Goal: Task Accomplishment & Management: Use online tool/utility

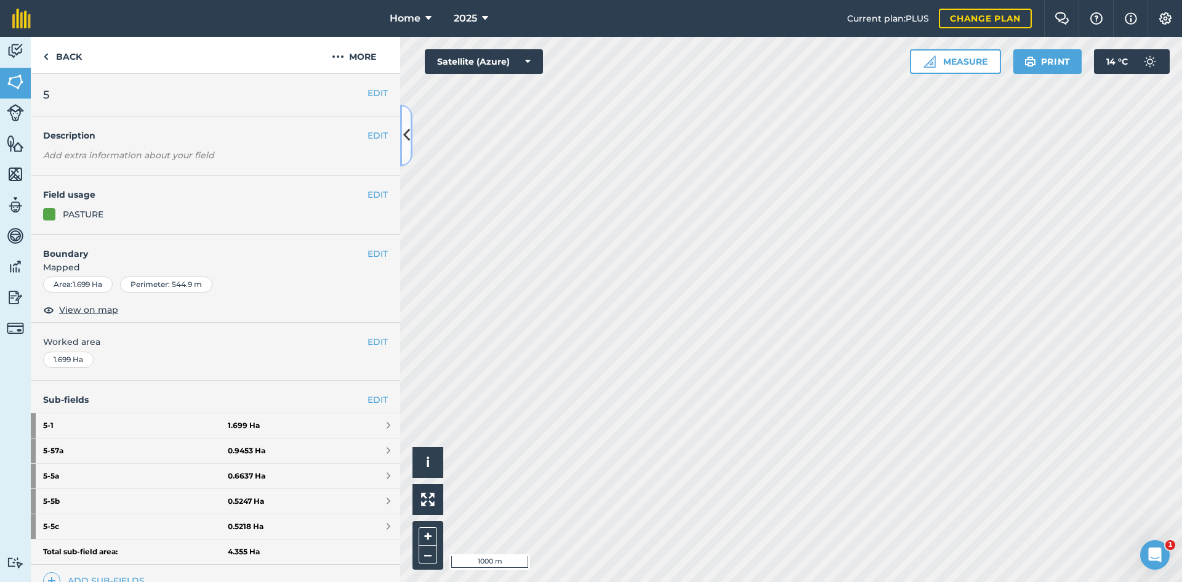
click at [410, 139] on button at bounding box center [406, 136] width 12 height 62
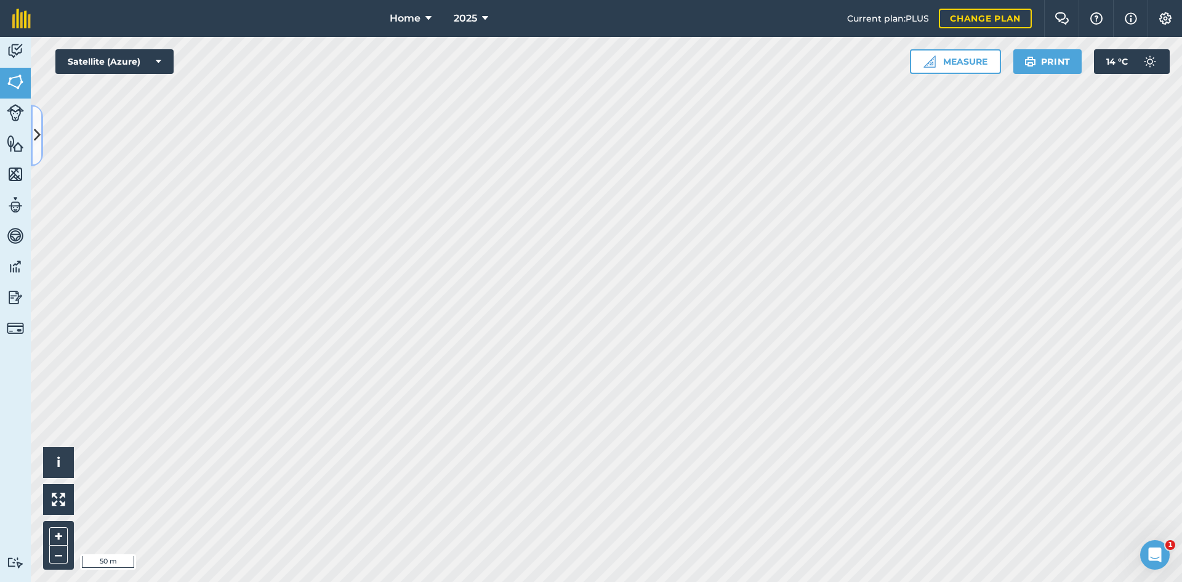
click at [36, 138] on icon at bounding box center [37, 135] width 7 height 22
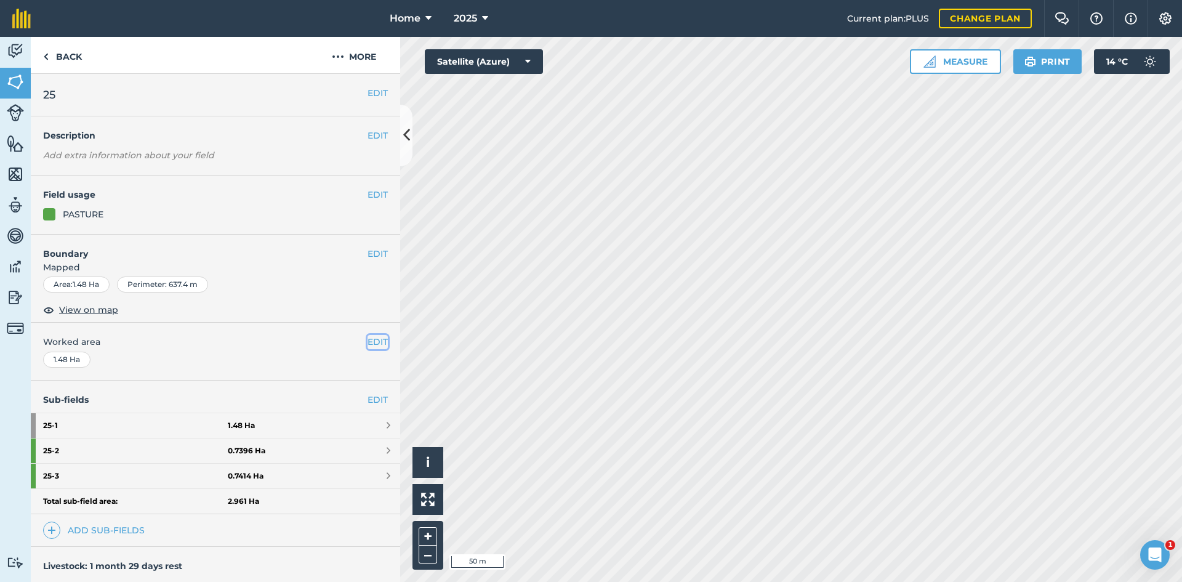
click at [375, 342] on button "EDIT" at bounding box center [378, 342] width 20 height 14
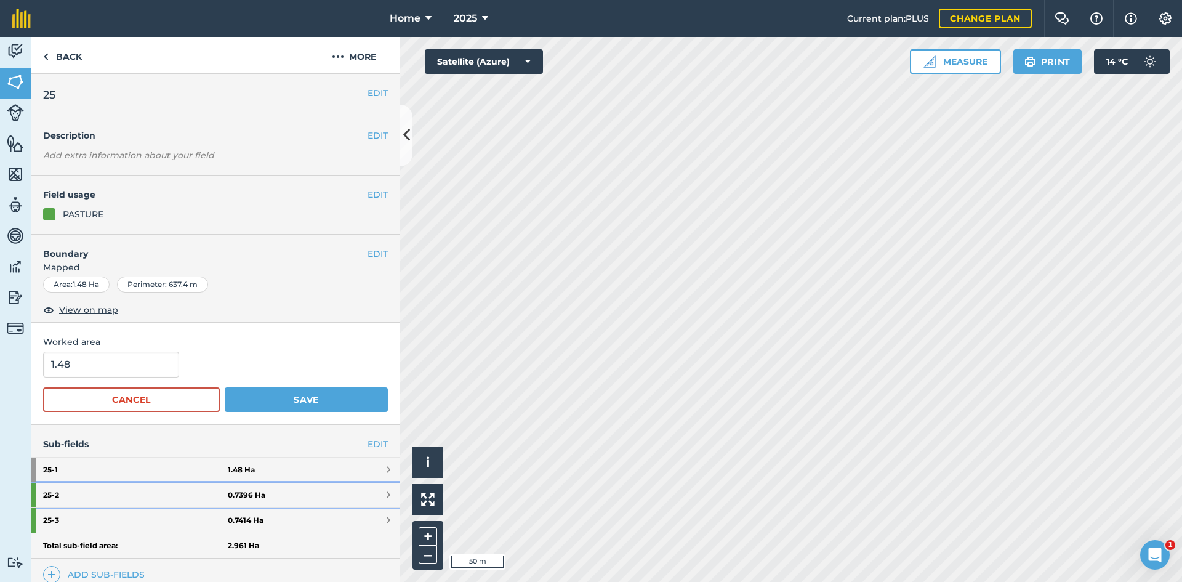
click at [360, 501] on link "25 - 2 0.7396 Ha" at bounding box center [215, 495] width 369 height 25
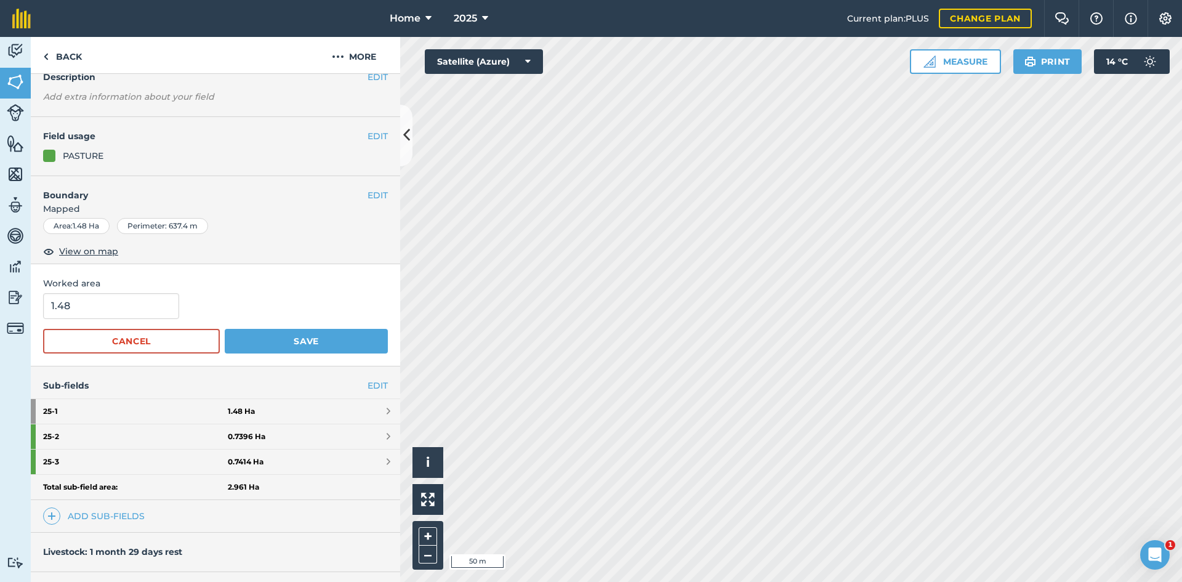
scroll to position [62, 0]
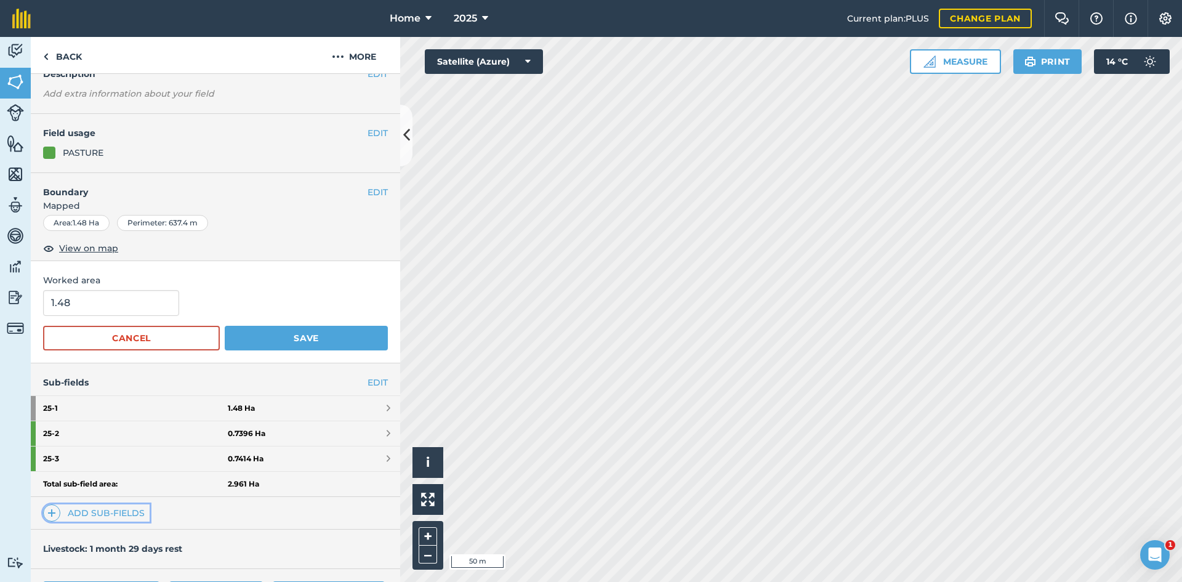
click at [105, 513] on link "Add sub-fields" at bounding box center [96, 512] width 107 height 17
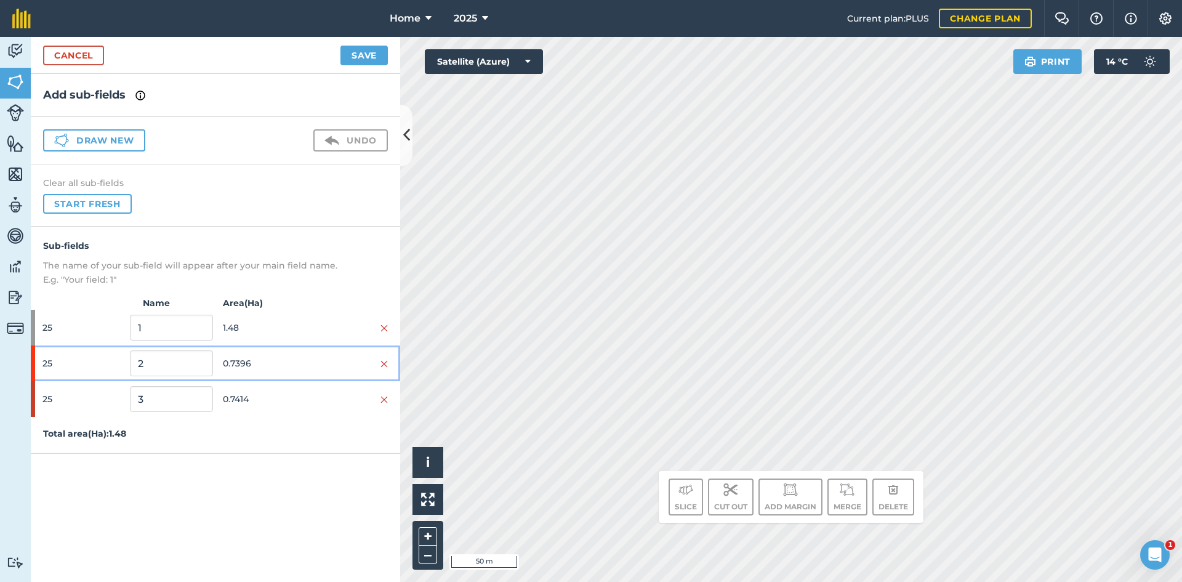
drag, startPoint x: 383, startPoint y: 355, endPoint x: 373, endPoint y: 373, distance: 20.4
click at [382, 355] on div "25 2 0.7396" at bounding box center [215, 363] width 369 height 36
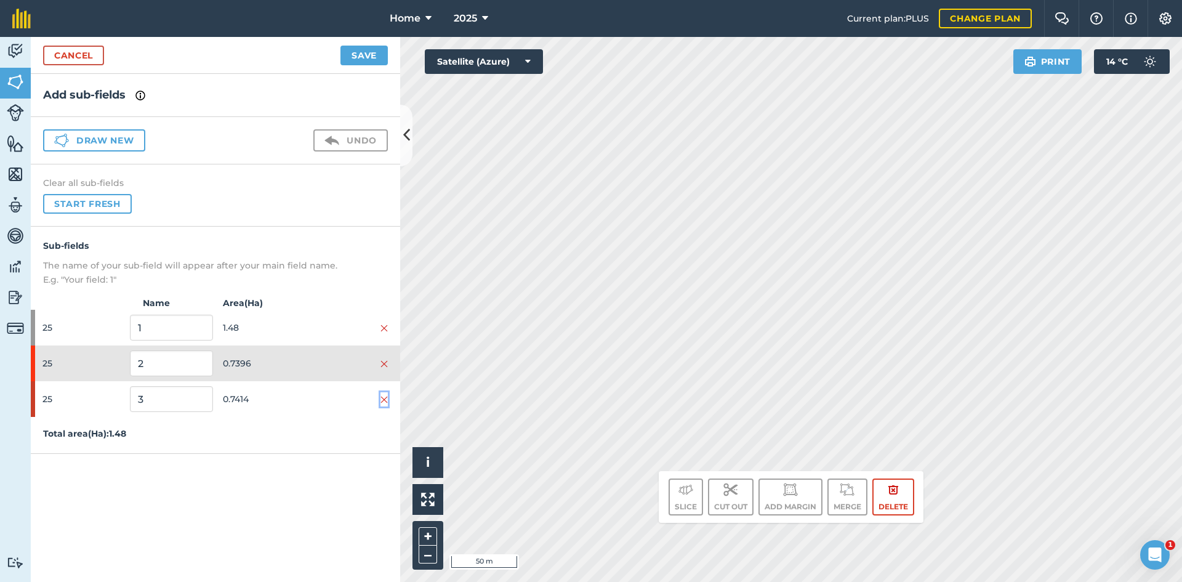
click at [386, 398] on img at bounding box center [383, 400] width 7 height 10
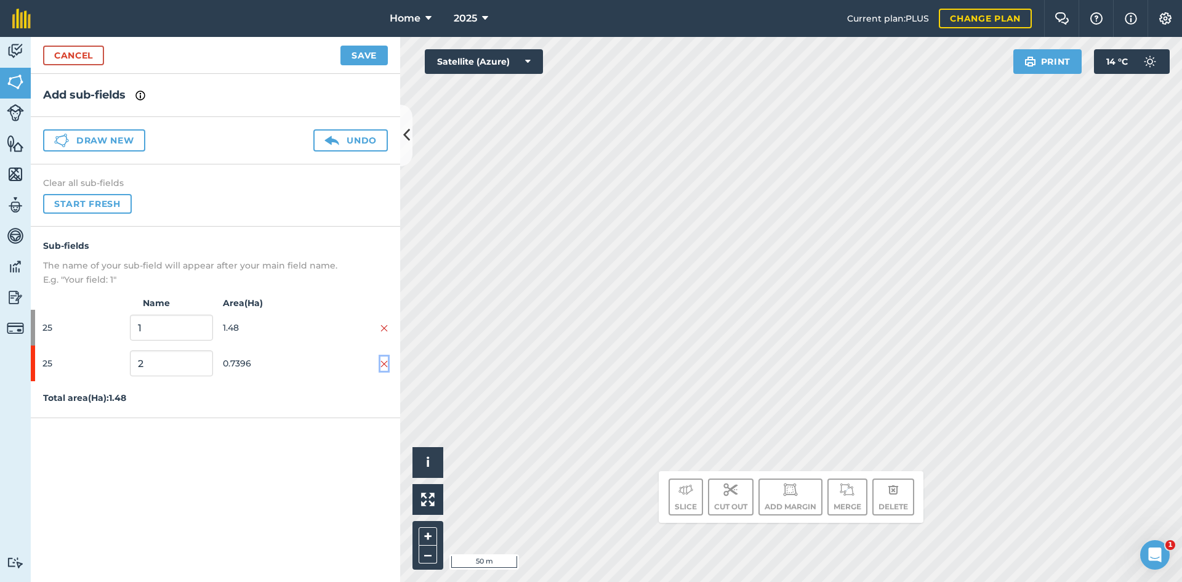
click at [381, 365] on img at bounding box center [383, 364] width 7 height 10
click at [115, 134] on button "Draw new" at bounding box center [94, 140] width 102 height 22
click at [279, 360] on span "0.4762" at bounding box center [264, 363] width 83 height 23
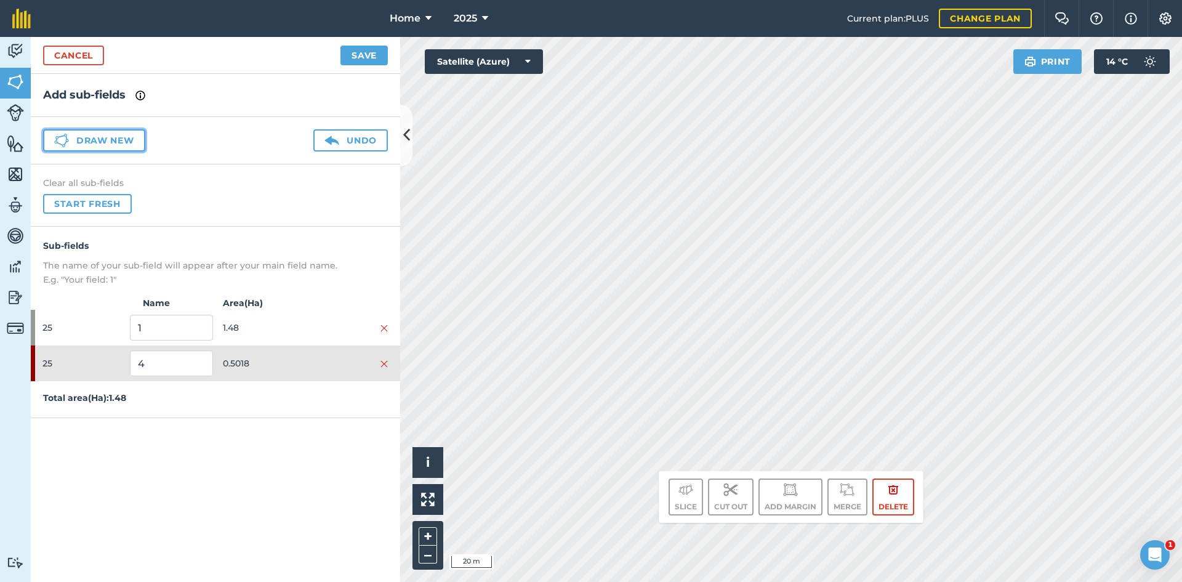
click at [132, 140] on button "Draw new" at bounding box center [94, 140] width 102 height 22
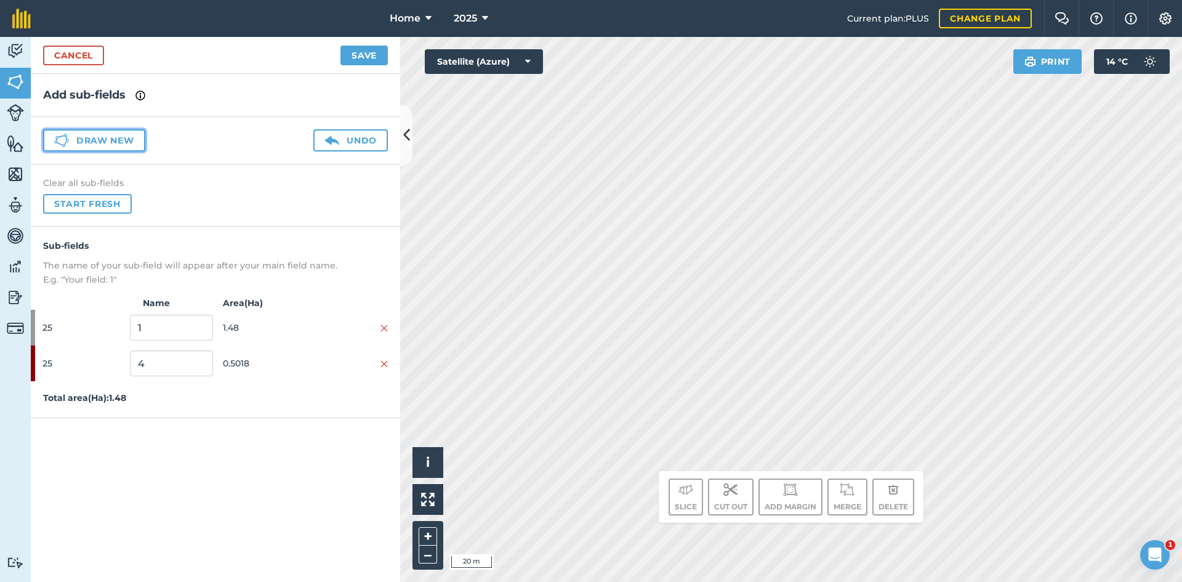
click at [132, 140] on button "Draw new" at bounding box center [94, 140] width 102 height 22
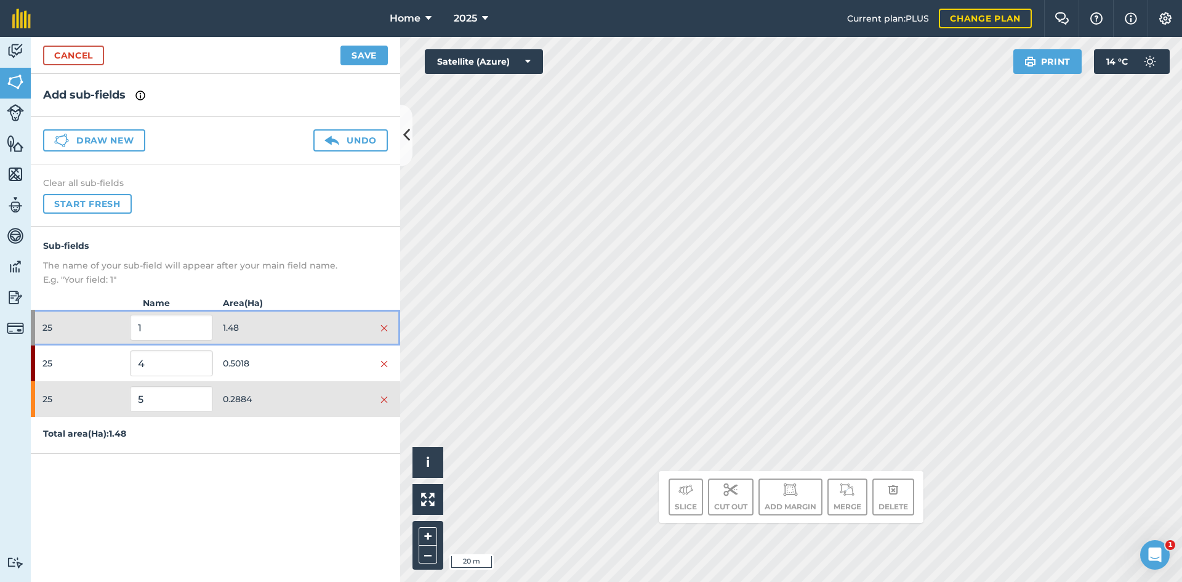
drag, startPoint x: 307, startPoint y: 321, endPoint x: 300, endPoint y: 336, distance: 16.3
click at [306, 321] on div at bounding box center [346, 328] width 83 height 14
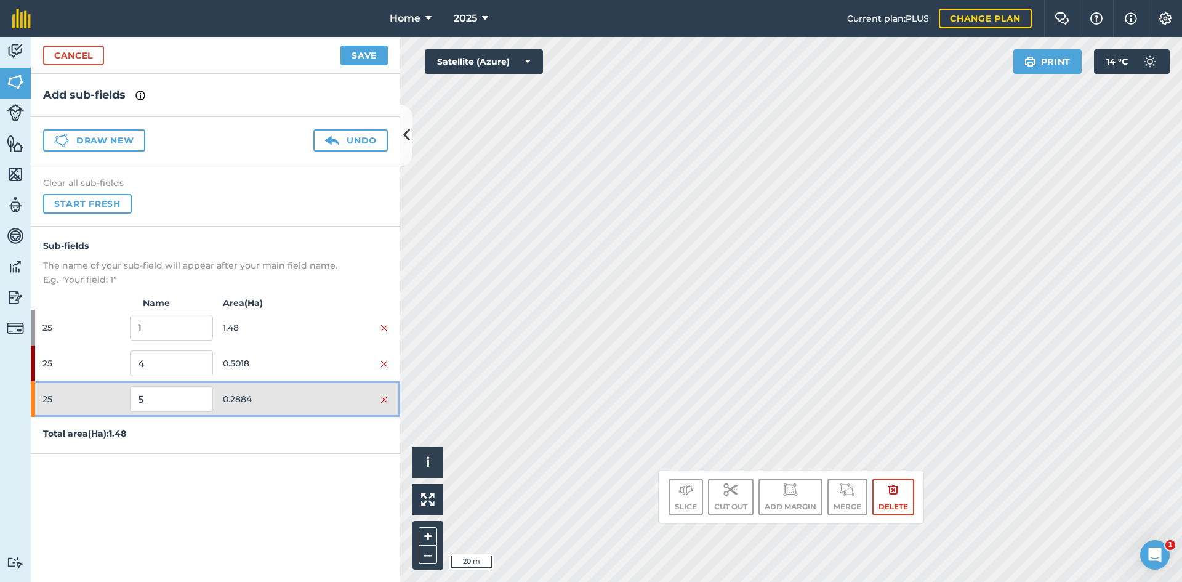
click at [294, 401] on span "0.2884" at bounding box center [264, 398] width 83 height 23
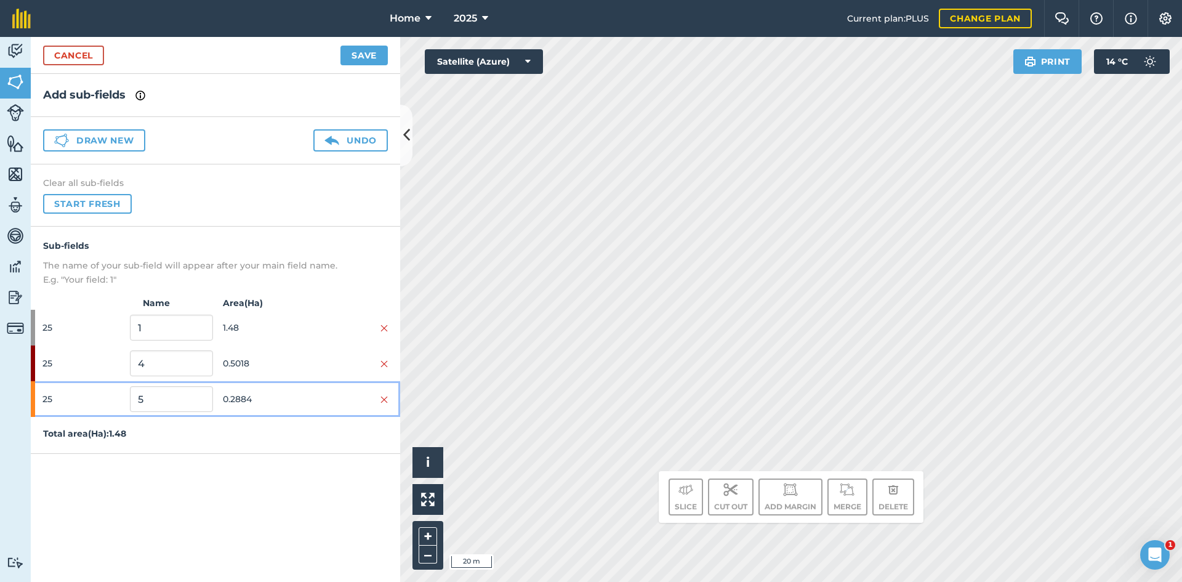
click at [300, 400] on span "0.2884" at bounding box center [264, 398] width 83 height 23
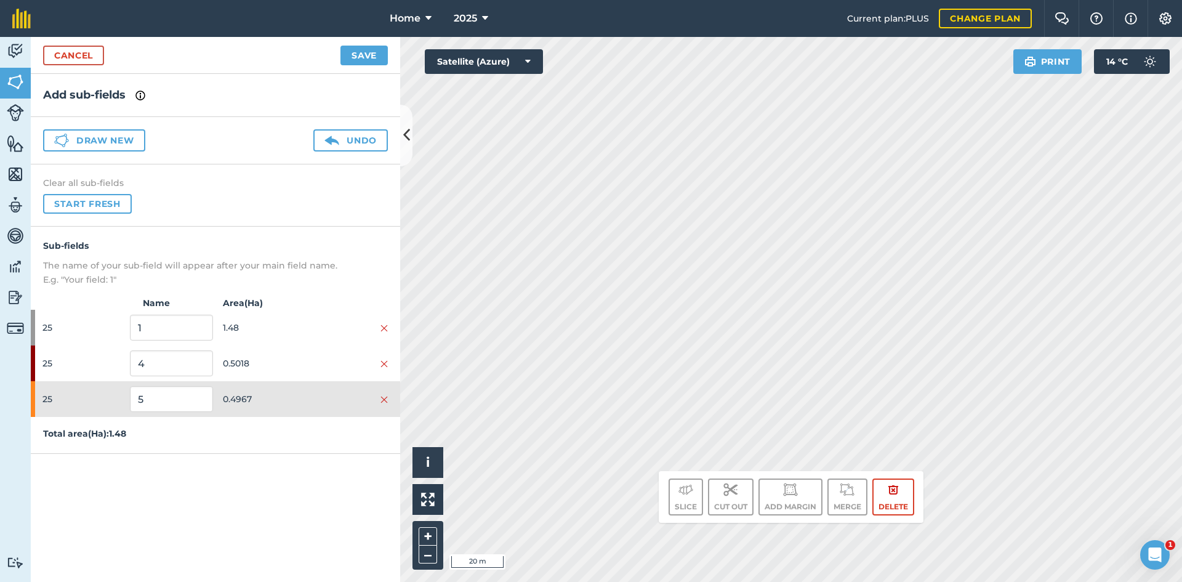
click at [91, 126] on div "Draw new Undo" at bounding box center [215, 140] width 369 height 47
click at [98, 138] on button "Draw new" at bounding box center [94, 140] width 102 height 22
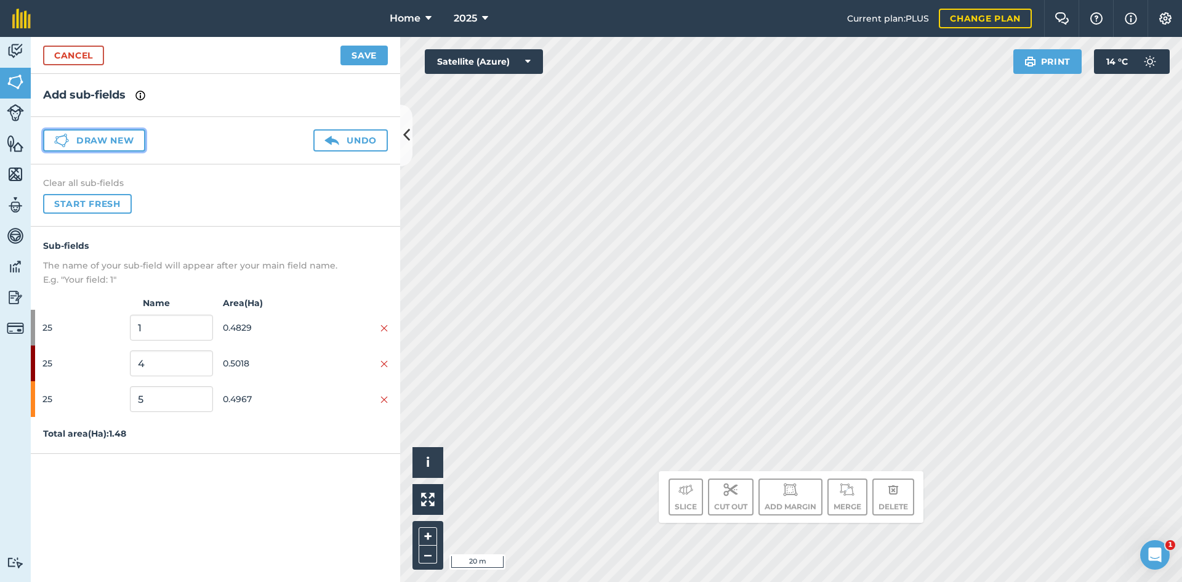
click at [99, 138] on button "Draw new" at bounding box center [94, 140] width 102 height 22
click at [730, 581] on html "Home 2025 Current plan : PLUS Change plan Farm Chat Help Info Settings Home - 2…" at bounding box center [591, 291] width 1182 height 582
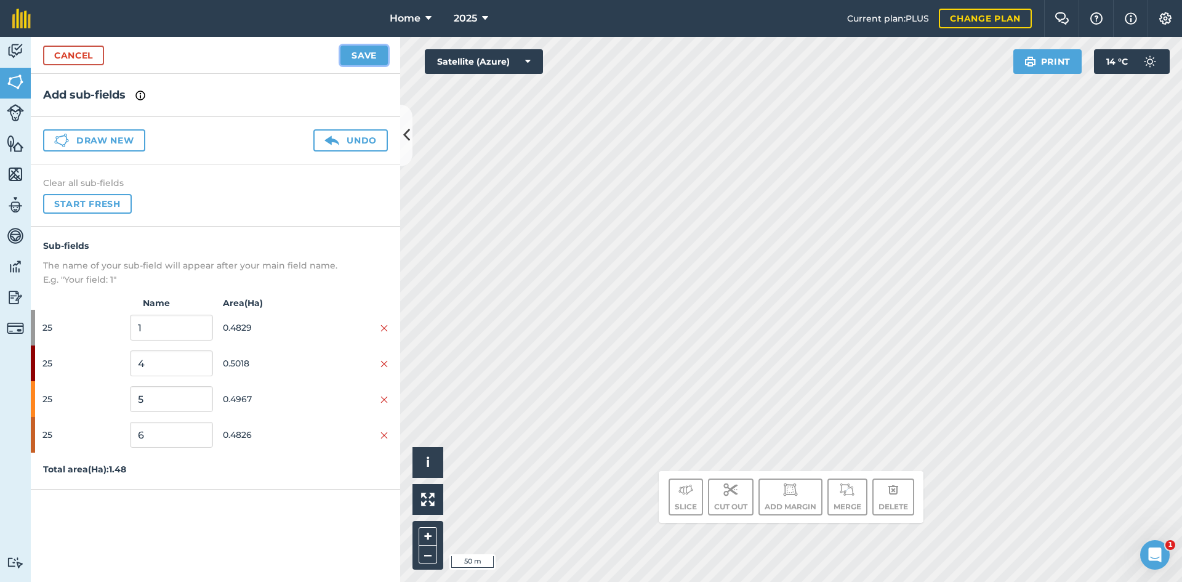
click at [368, 53] on button "Save" at bounding box center [363, 56] width 47 height 20
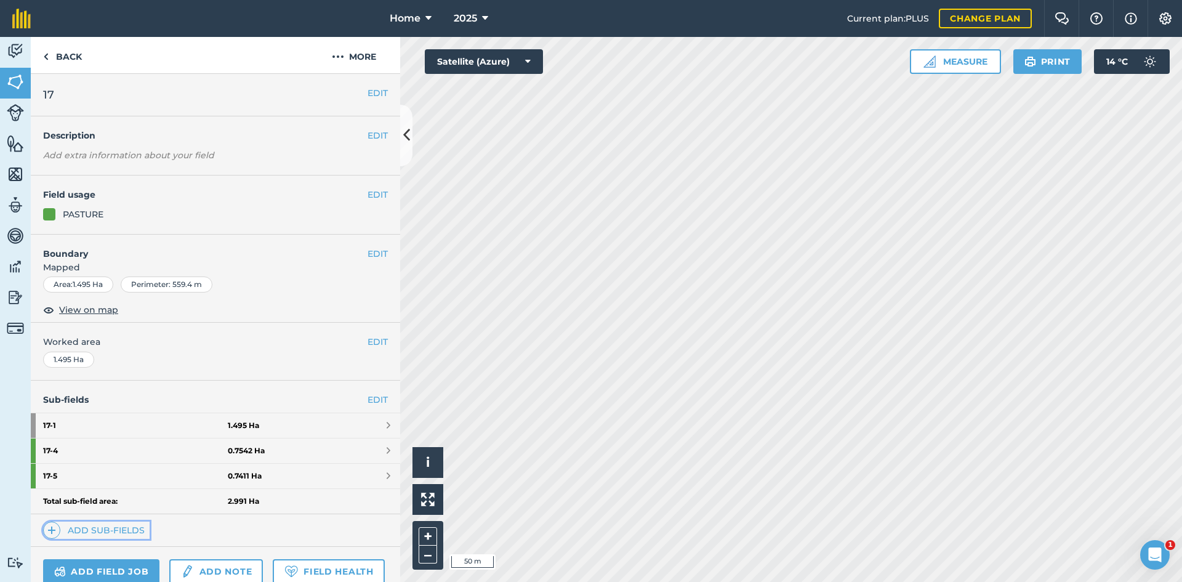
click at [109, 528] on link "Add sub-fields" at bounding box center [96, 529] width 107 height 17
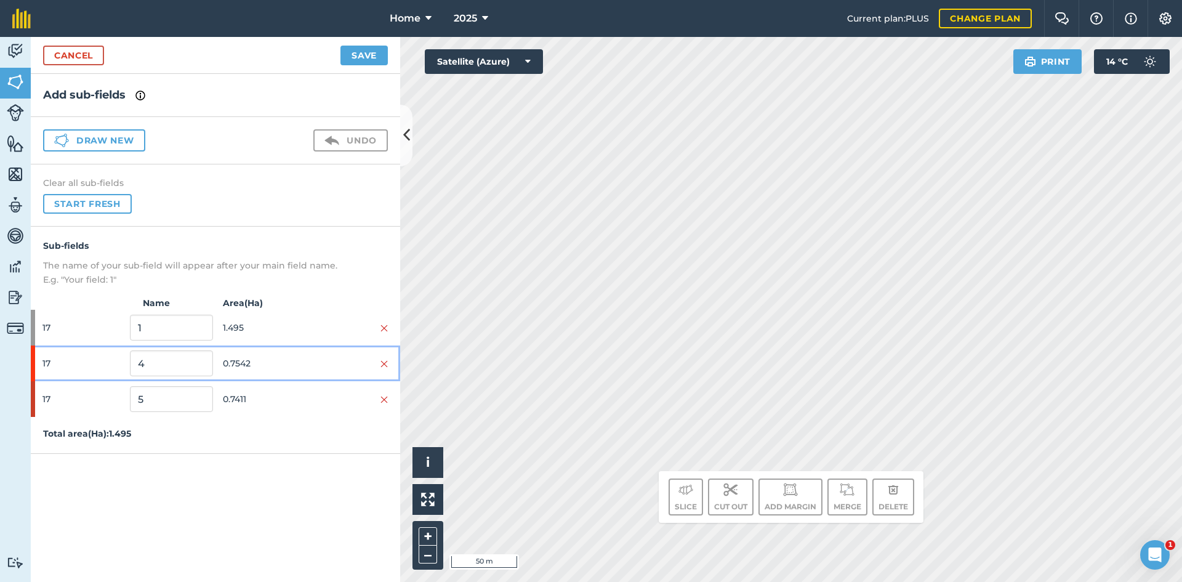
drag, startPoint x: 379, startPoint y: 361, endPoint x: 385, endPoint y: 366, distance: 8.3
click at [384, 366] on div at bounding box center [346, 363] width 83 height 14
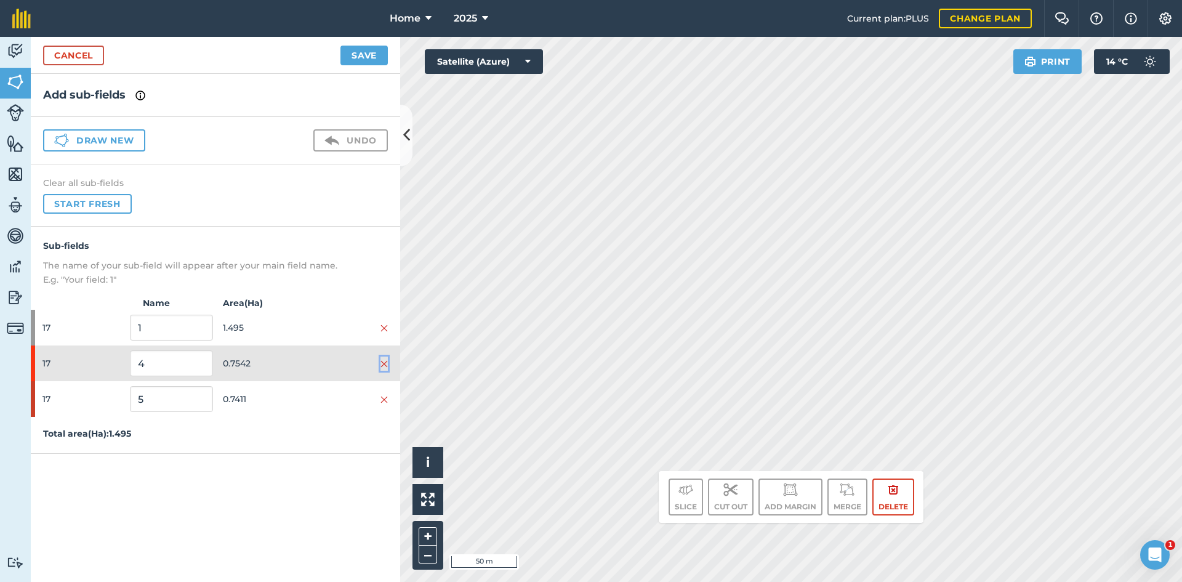
click at [385, 366] on img at bounding box center [383, 364] width 7 height 10
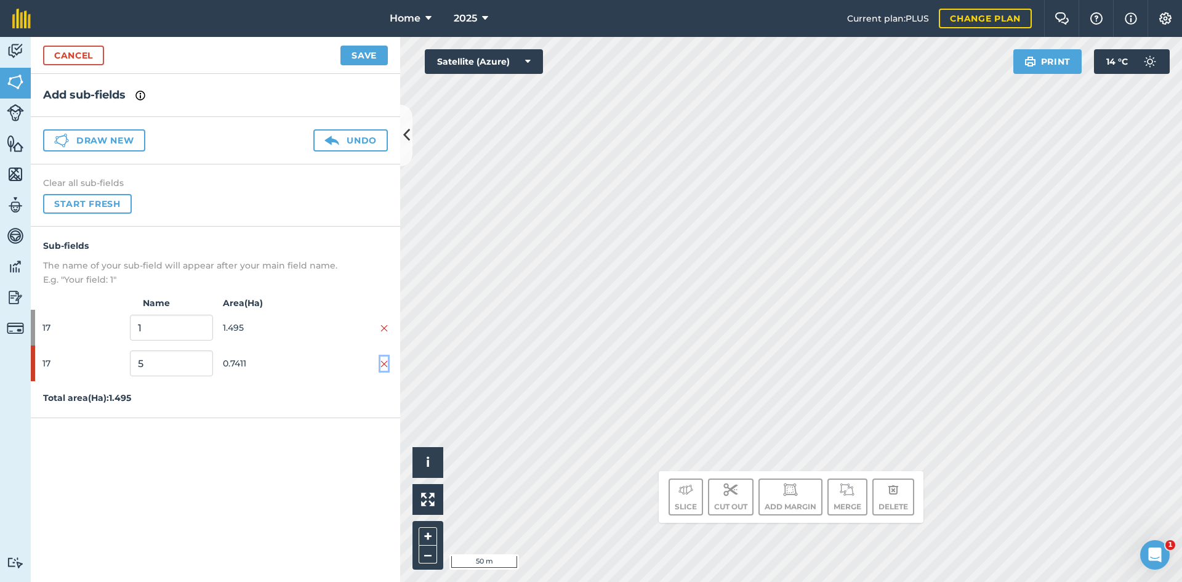
click at [385, 369] on img at bounding box center [383, 364] width 7 height 10
drag, startPoint x: 92, startPoint y: 134, endPoint x: 220, endPoint y: 156, distance: 129.4
click at [92, 134] on button "Draw new" at bounding box center [94, 140] width 102 height 22
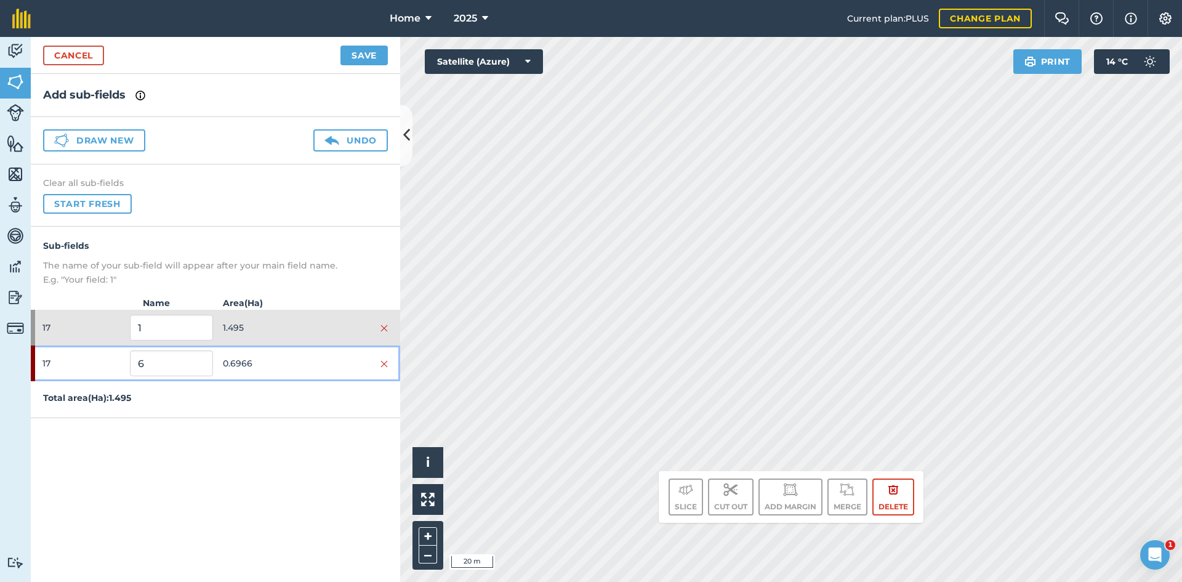
click at [285, 362] on span "0.6966" at bounding box center [264, 363] width 83 height 23
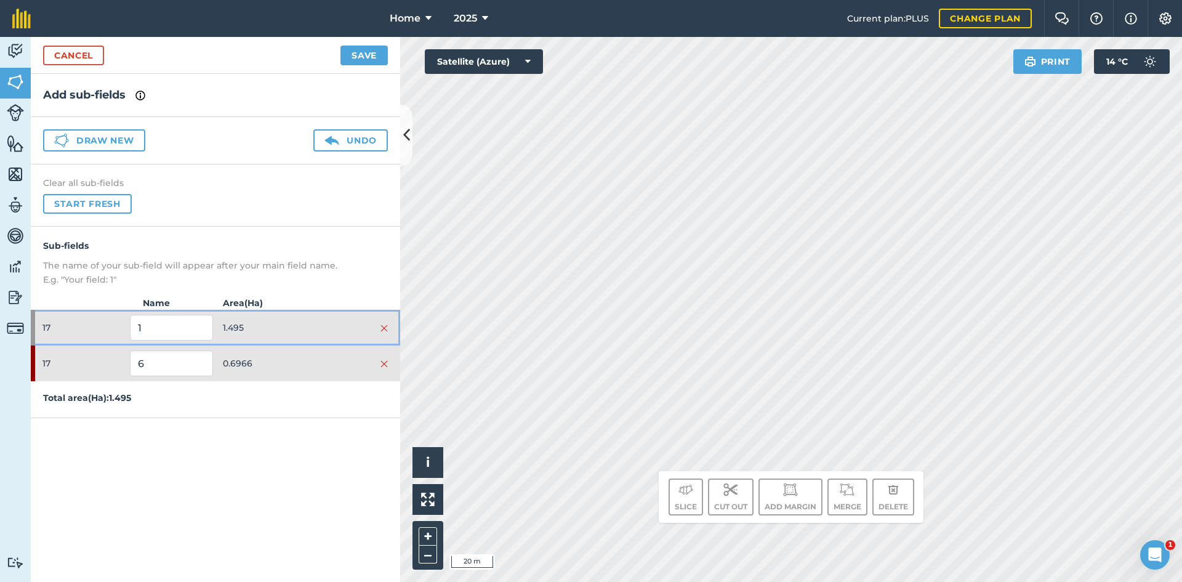
click at [276, 331] on span "1.495" at bounding box center [264, 327] width 83 height 23
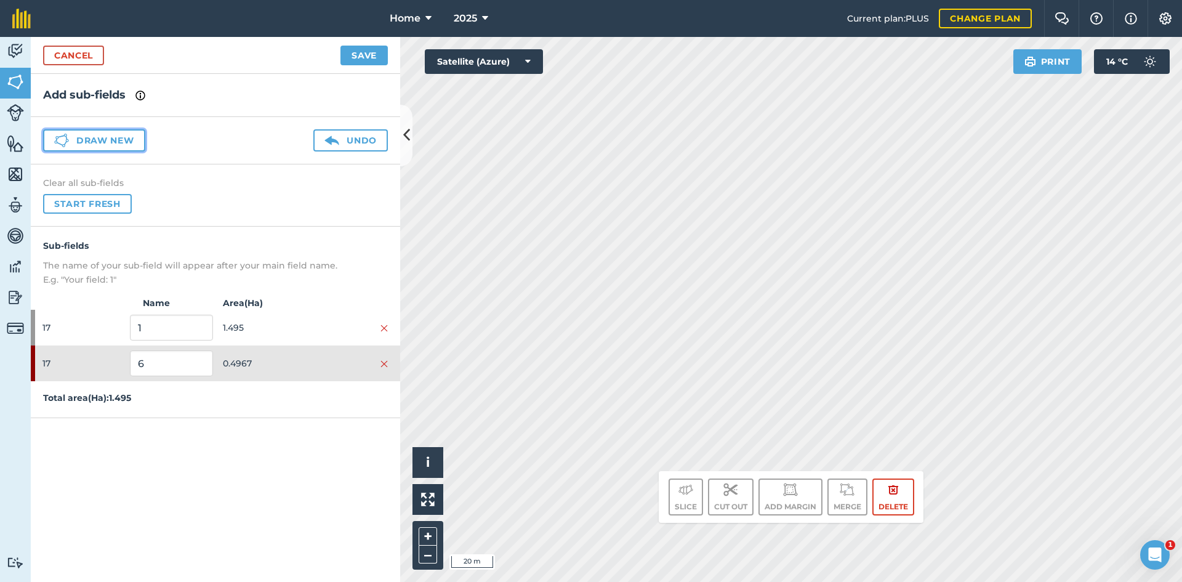
click at [99, 139] on button "Draw new" at bounding box center [94, 140] width 102 height 22
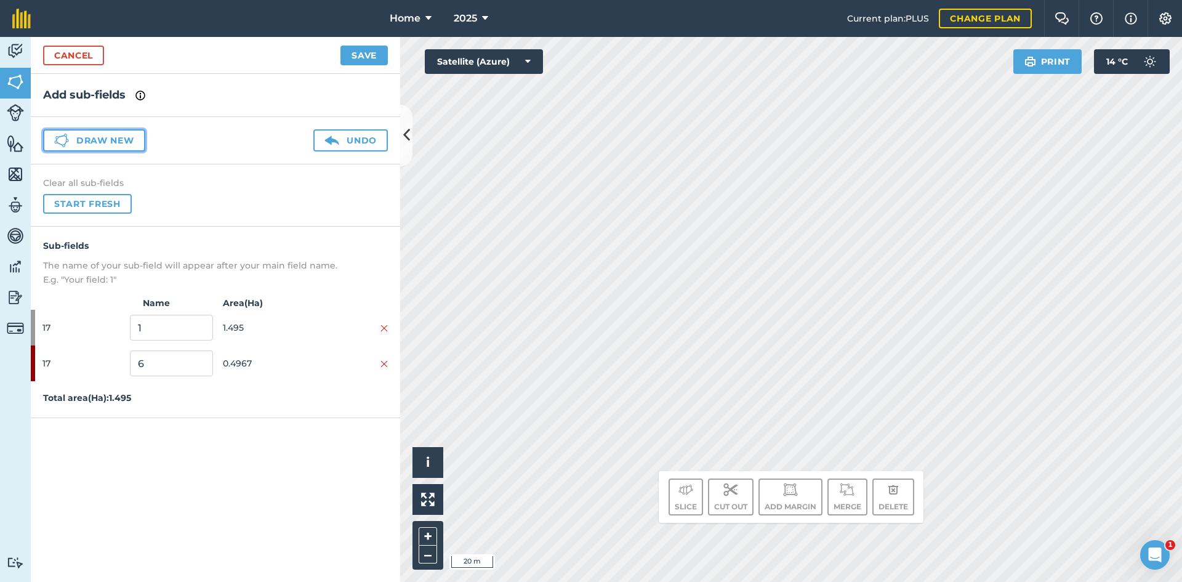
click at [104, 148] on button "Draw new" at bounding box center [94, 140] width 102 height 22
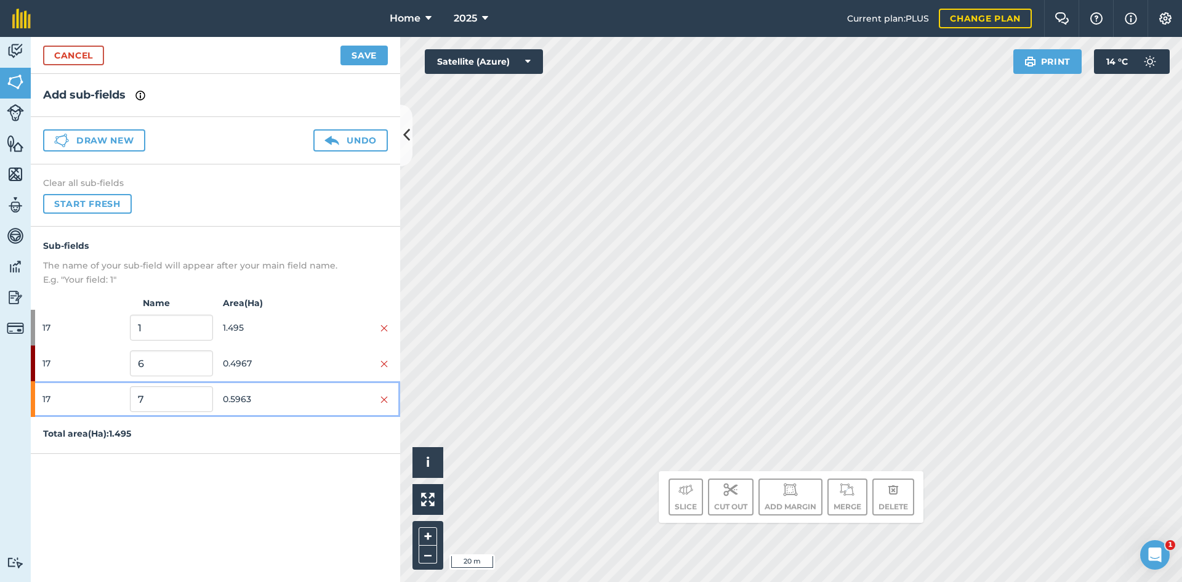
click at [286, 403] on span "0.5963" at bounding box center [264, 398] width 83 height 23
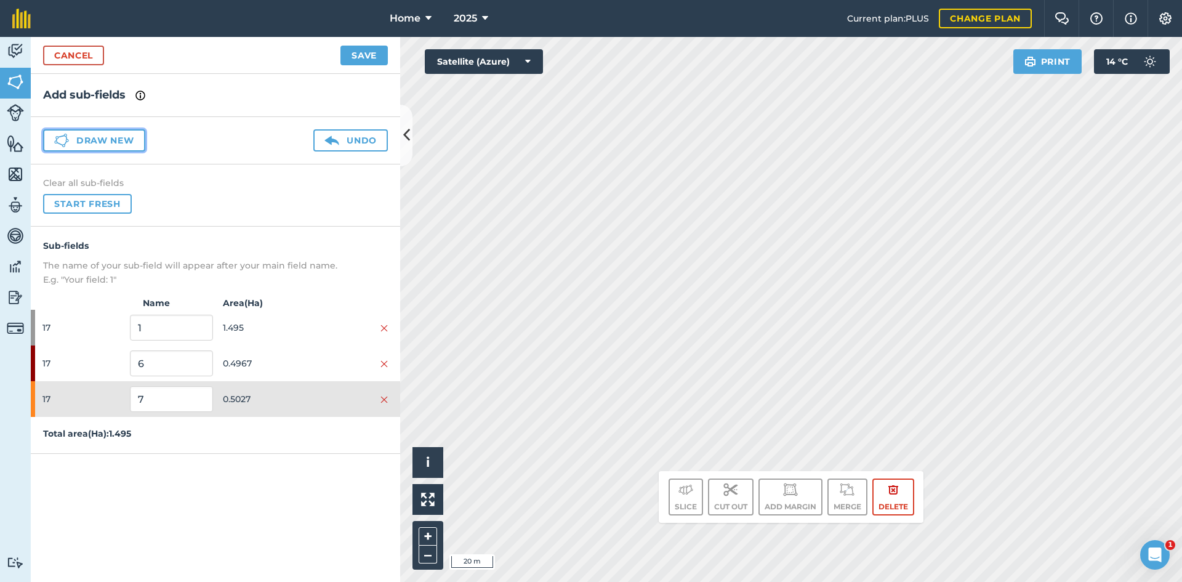
click at [114, 137] on button "Draw new" at bounding box center [94, 140] width 102 height 22
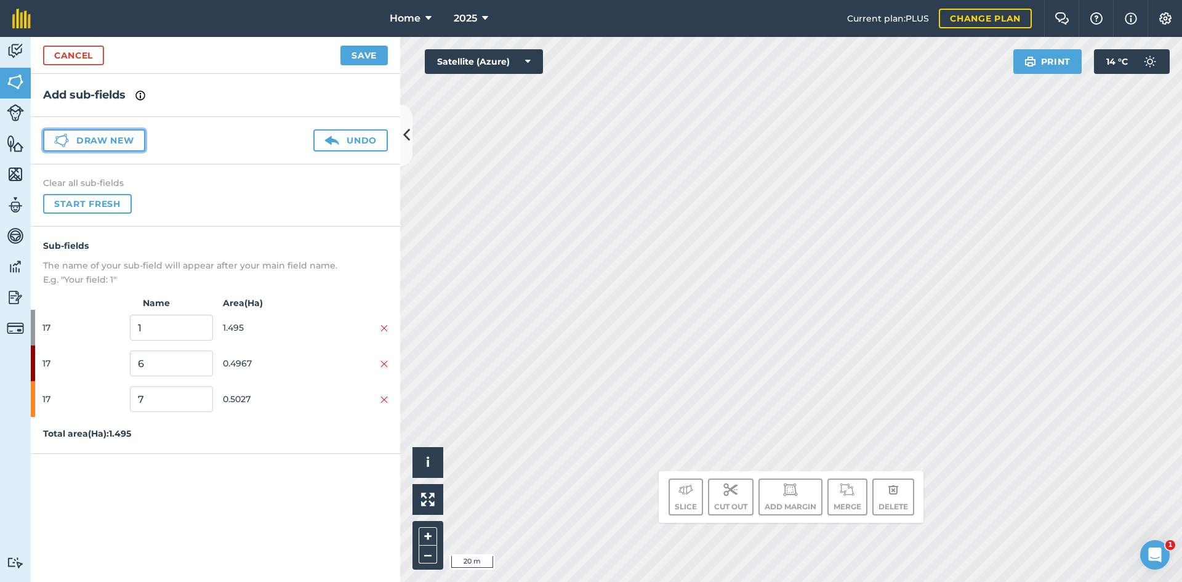
click at [114, 137] on button "Draw new" at bounding box center [94, 140] width 102 height 22
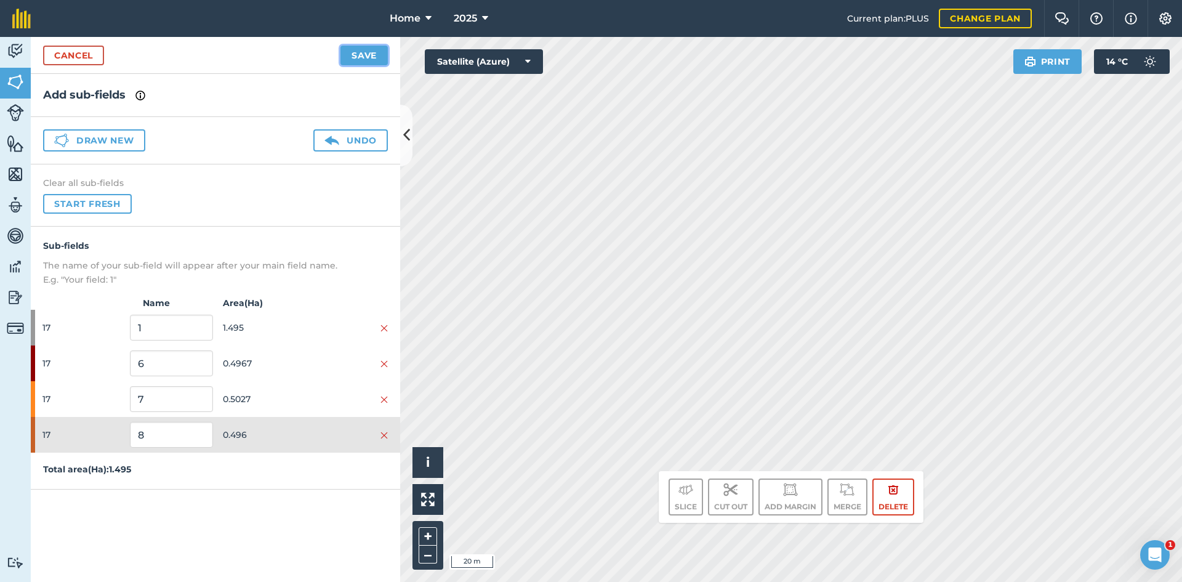
click at [376, 55] on button "Save" at bounding box center [363, 56] width 47 height 20
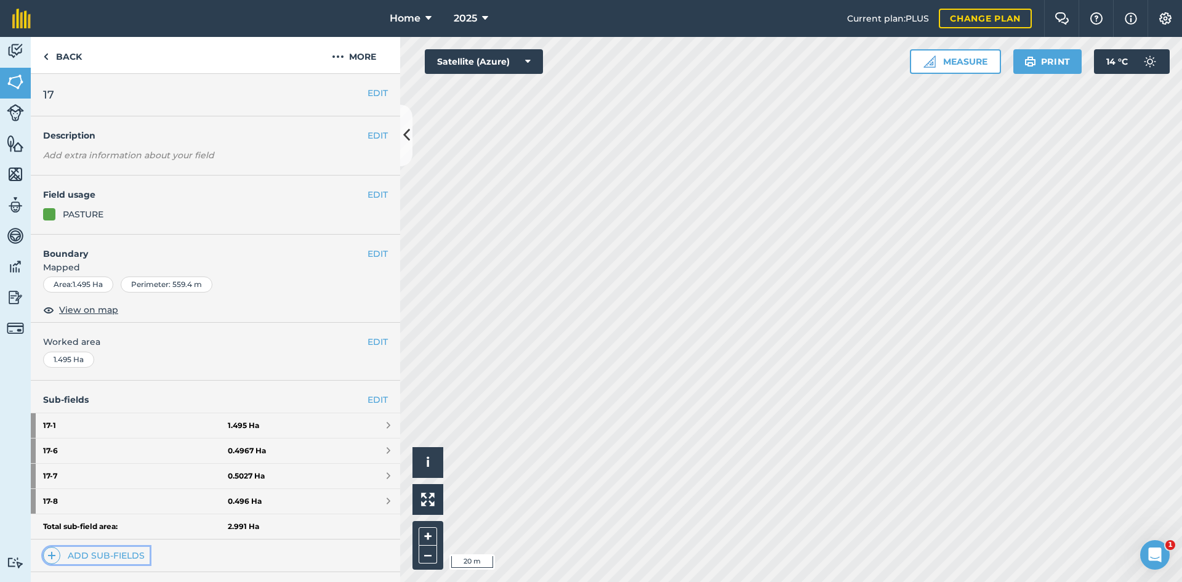
click at [94, 558] on link "Add sub-fields" at bounding box center [96, 555] width 107 height 17
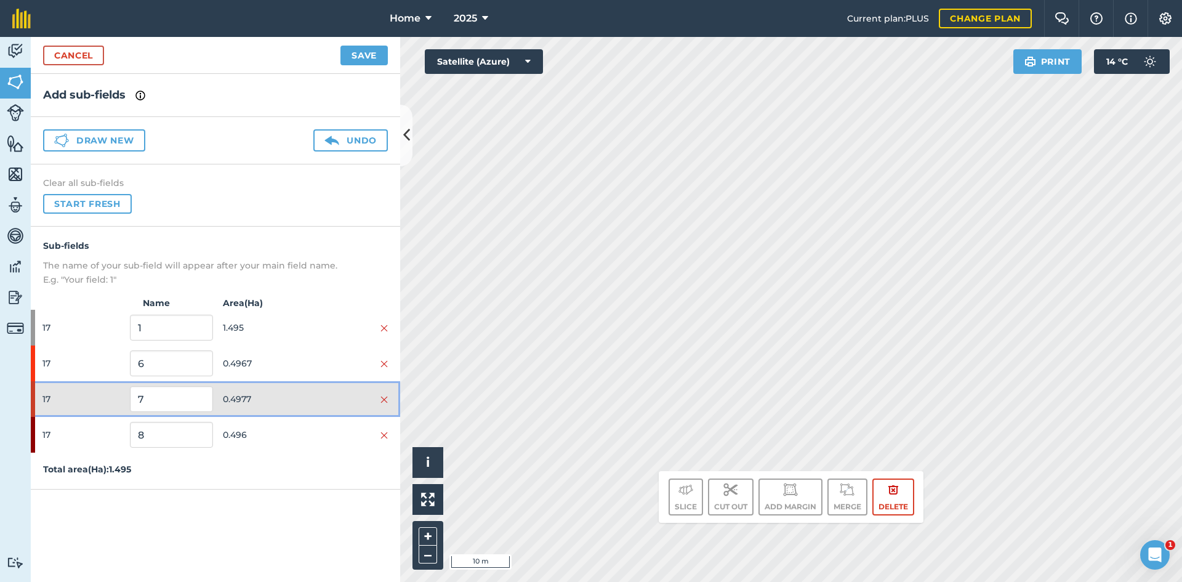
drag, startPoint x: 297, startPoint y: 391, endPoint x: 289, endPoint y: 396, distance: 9.2
click at [292, 394] on span "0.4977" at bounding box center [264, 398] width 83 height 23
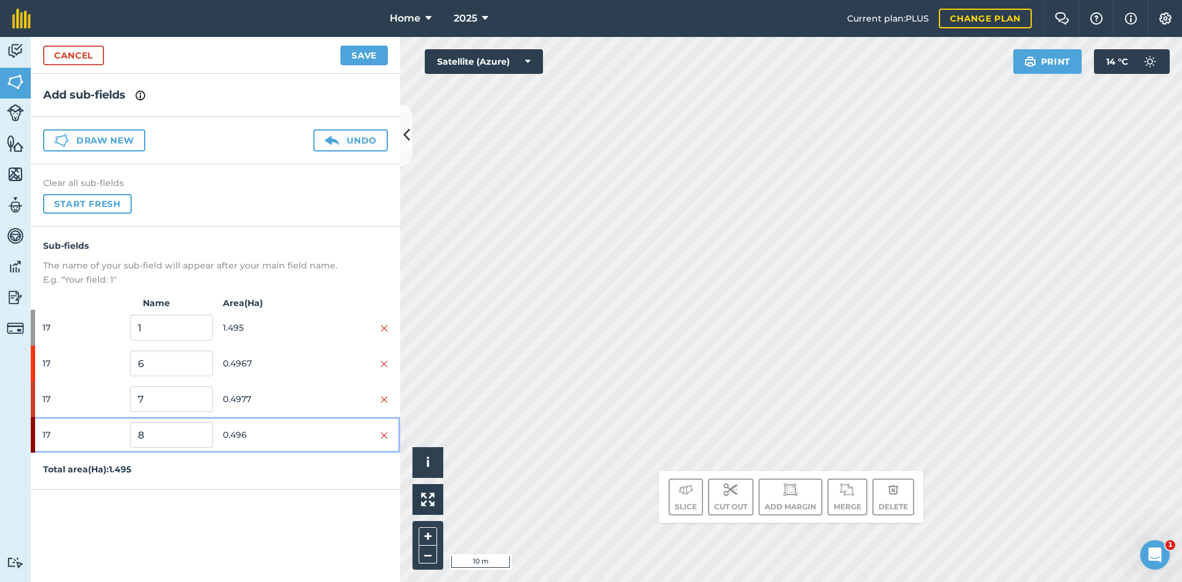
click at [278, 434] on span "0.496" at bounding box center [264, 434] width 83 height 23
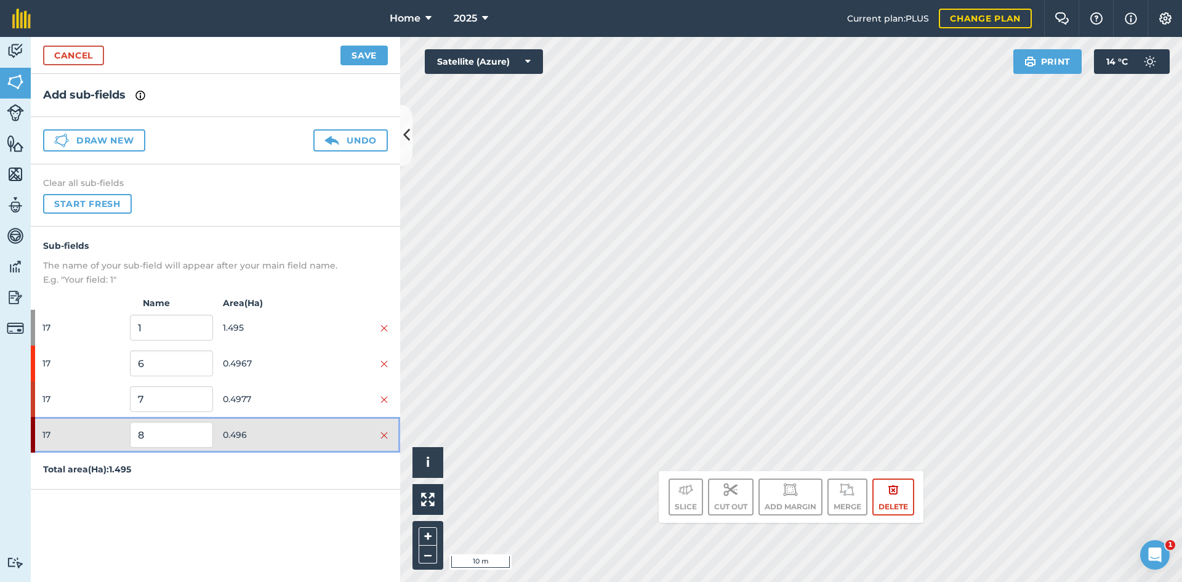
click at [279, 435] on span "0.496" at bounding box center [264, 434] width 83 height 23
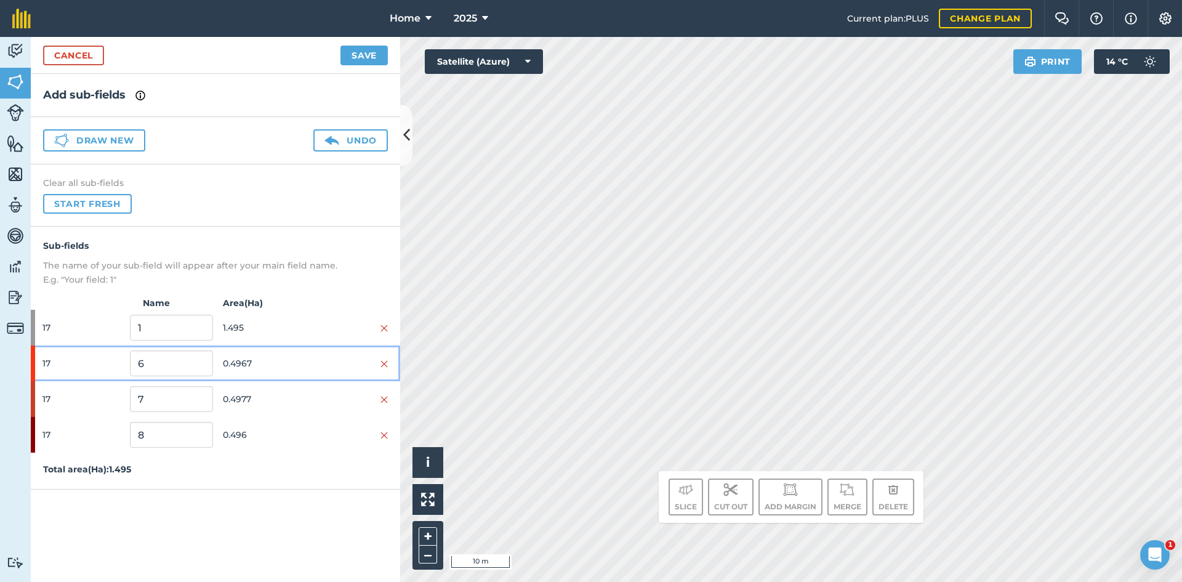
click at [298, 362] on span "0.4967" at bounding box center [264, 363] width 83 height 23
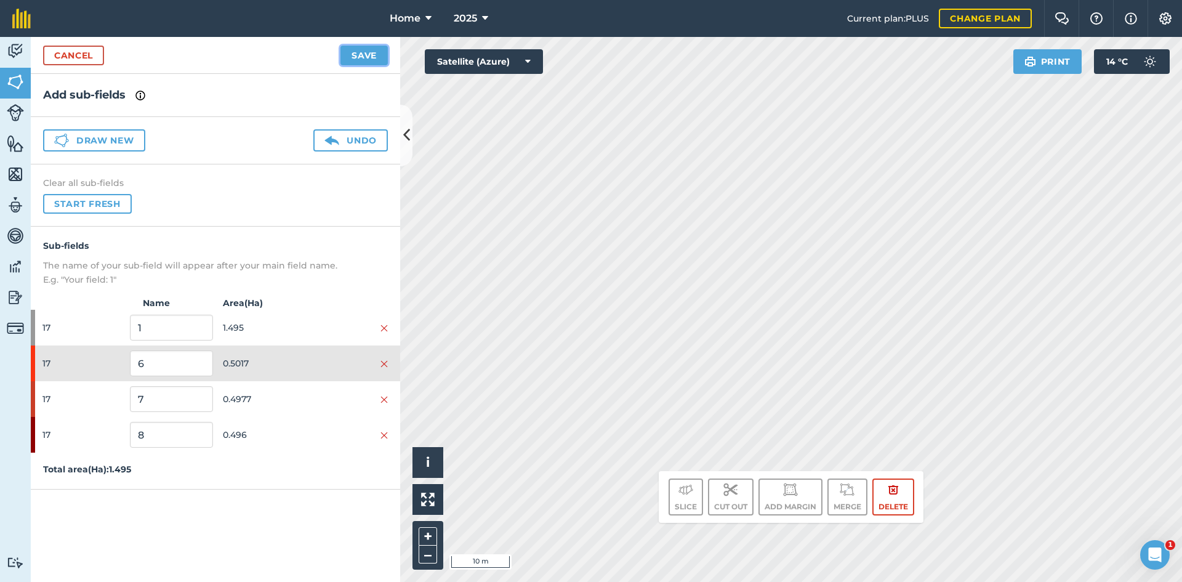
click at [351, 46] on button "Save" at bounding box center [363, 56] width 47 height 20
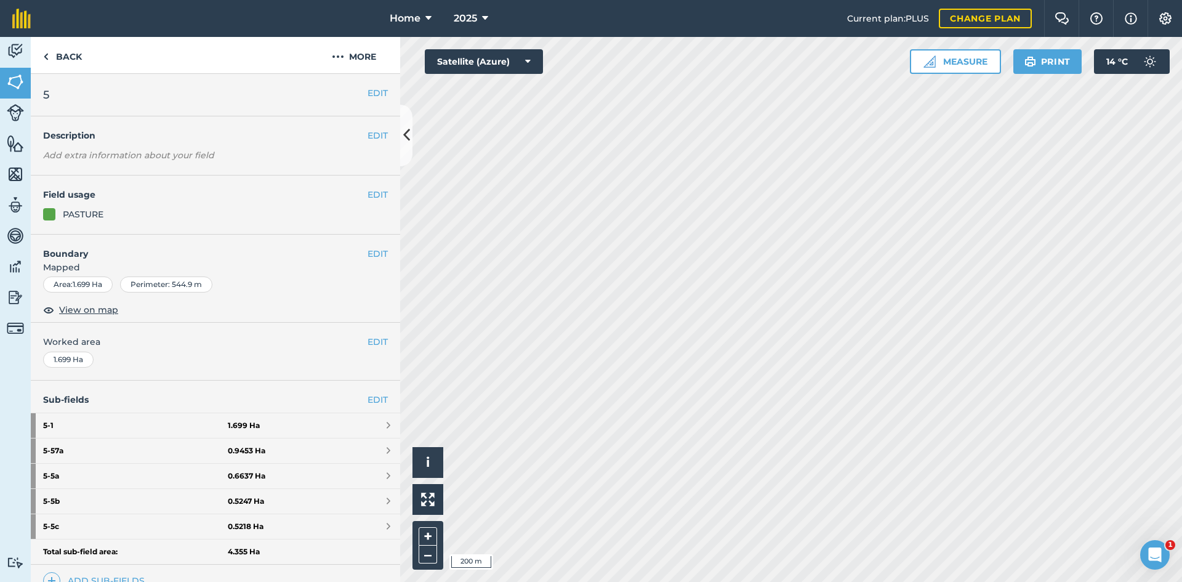
click at [769, 581] on html "Home 2025 Current plan : PLUS Change plan Farm Chat Help Info Settings Home - 2…" at bounding box center [591, 291] width 1182 height 582
click at [407, 138] on icon at bounding box center [406, 135] width 7 height 22
